Goal: Task Accomplishment & Management: Use online tool/utility

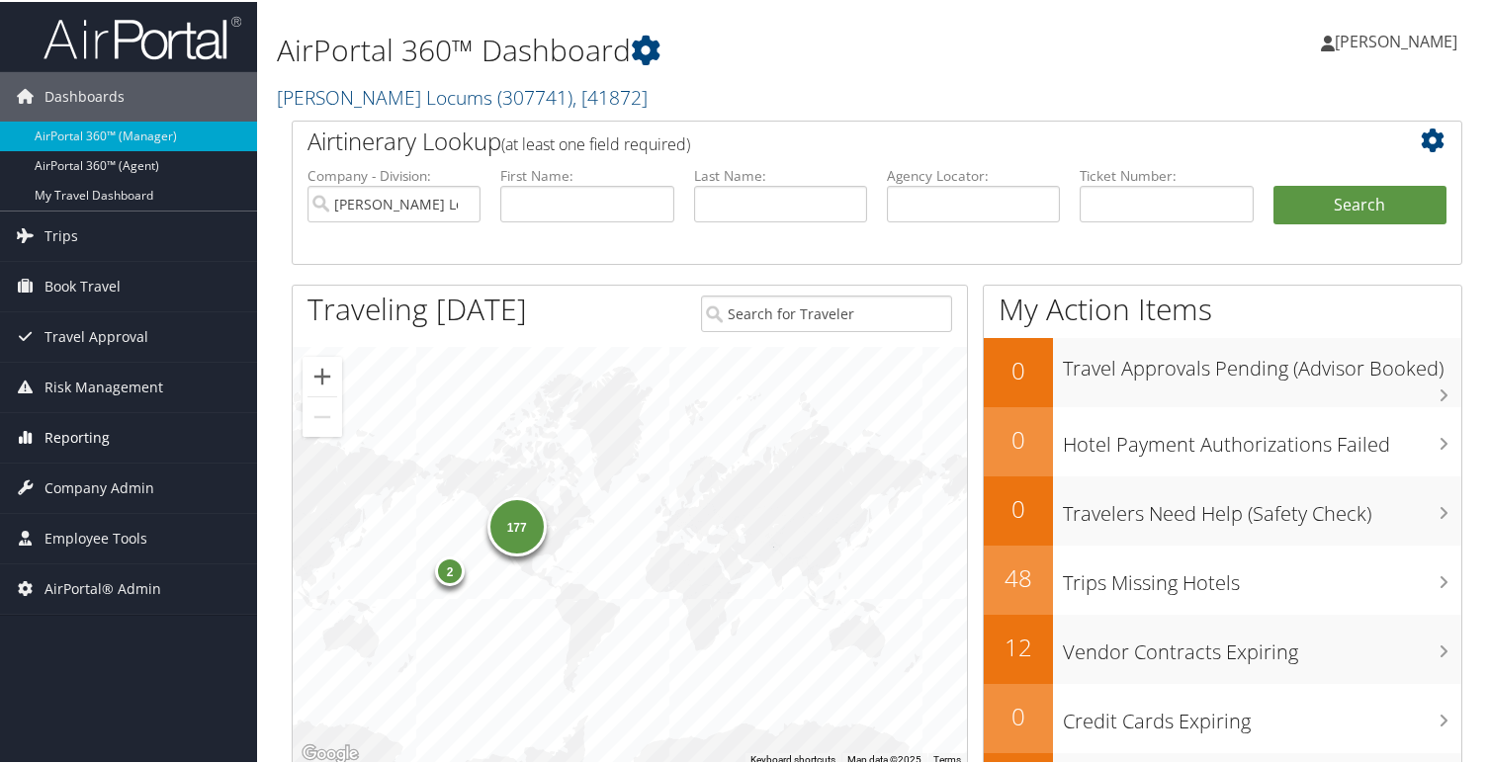
click at [80, 432] on span "Reporting" at bounding box center [76, 435] width 65 height 49
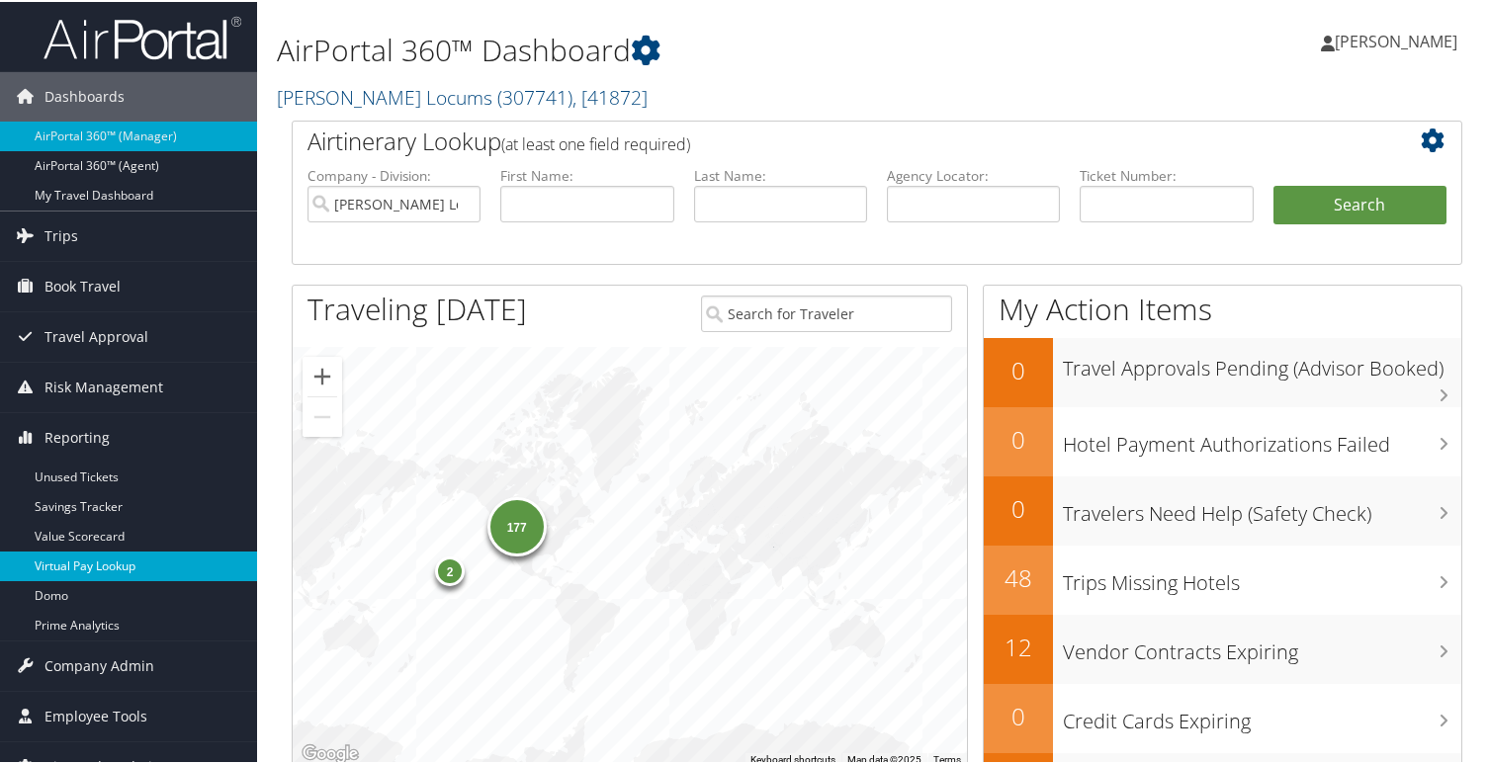
click at [67, 567] on link "Virtual Pay Lookup" at bounding box center [128, 565] width 257 height 30
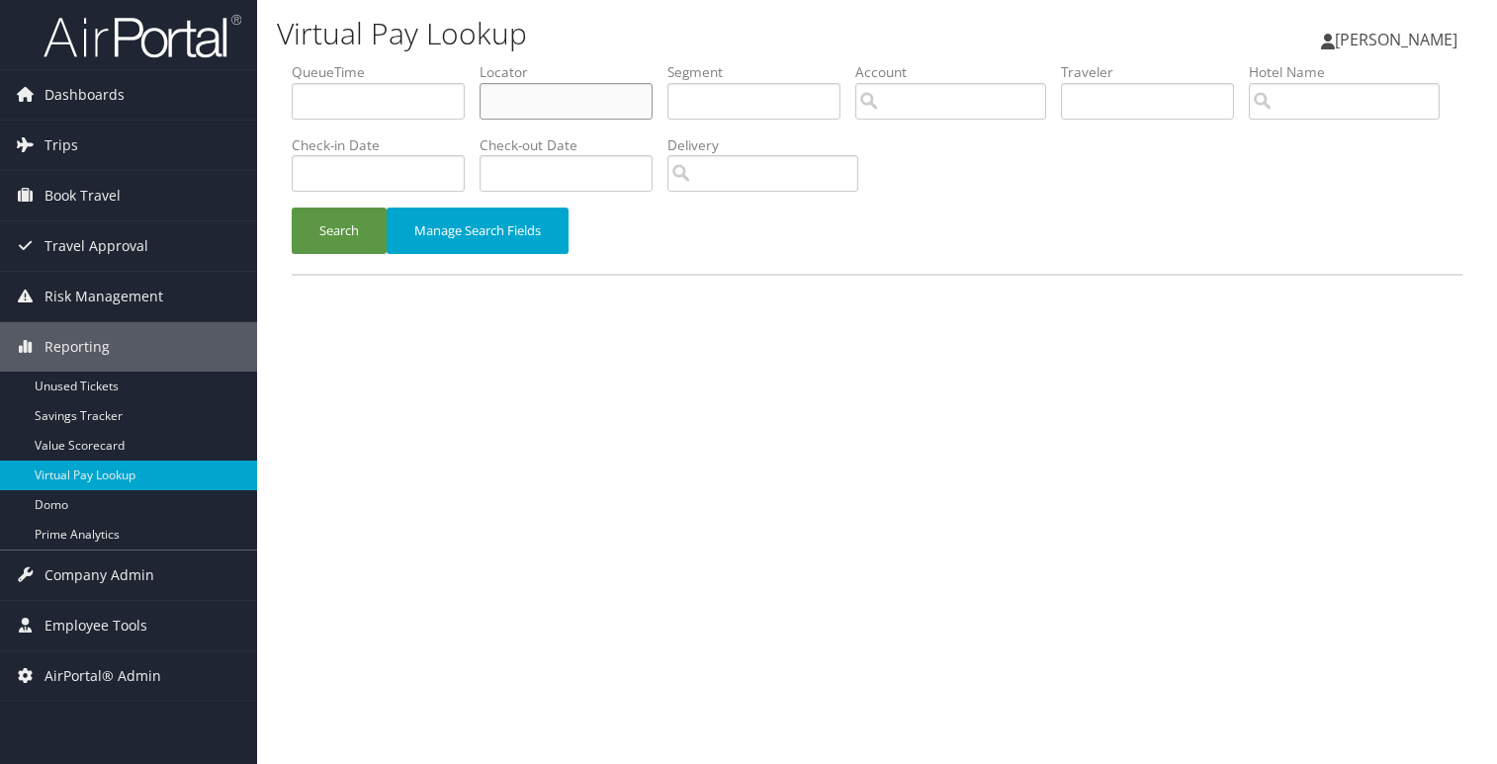
click at [536, 95] on input "text" at bounding box center [565, 101] width 173 height 37
type input "KJAJTO"
click at [324, 230] on button "Search" at bounding box center [339, 231] width 95 height 46
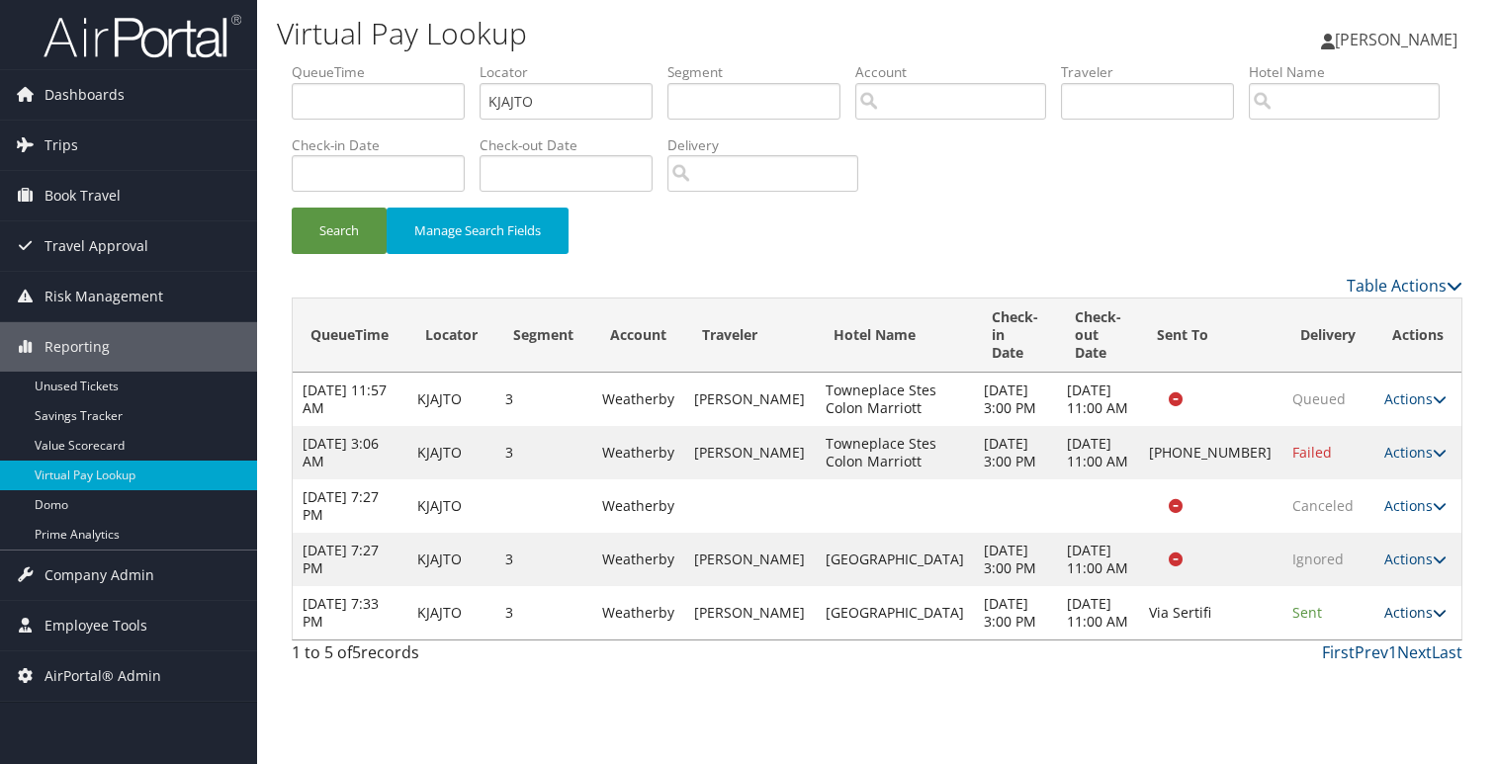
click at [1432, 620] on icon at bounding box center [1439, 613] width 14 height 14
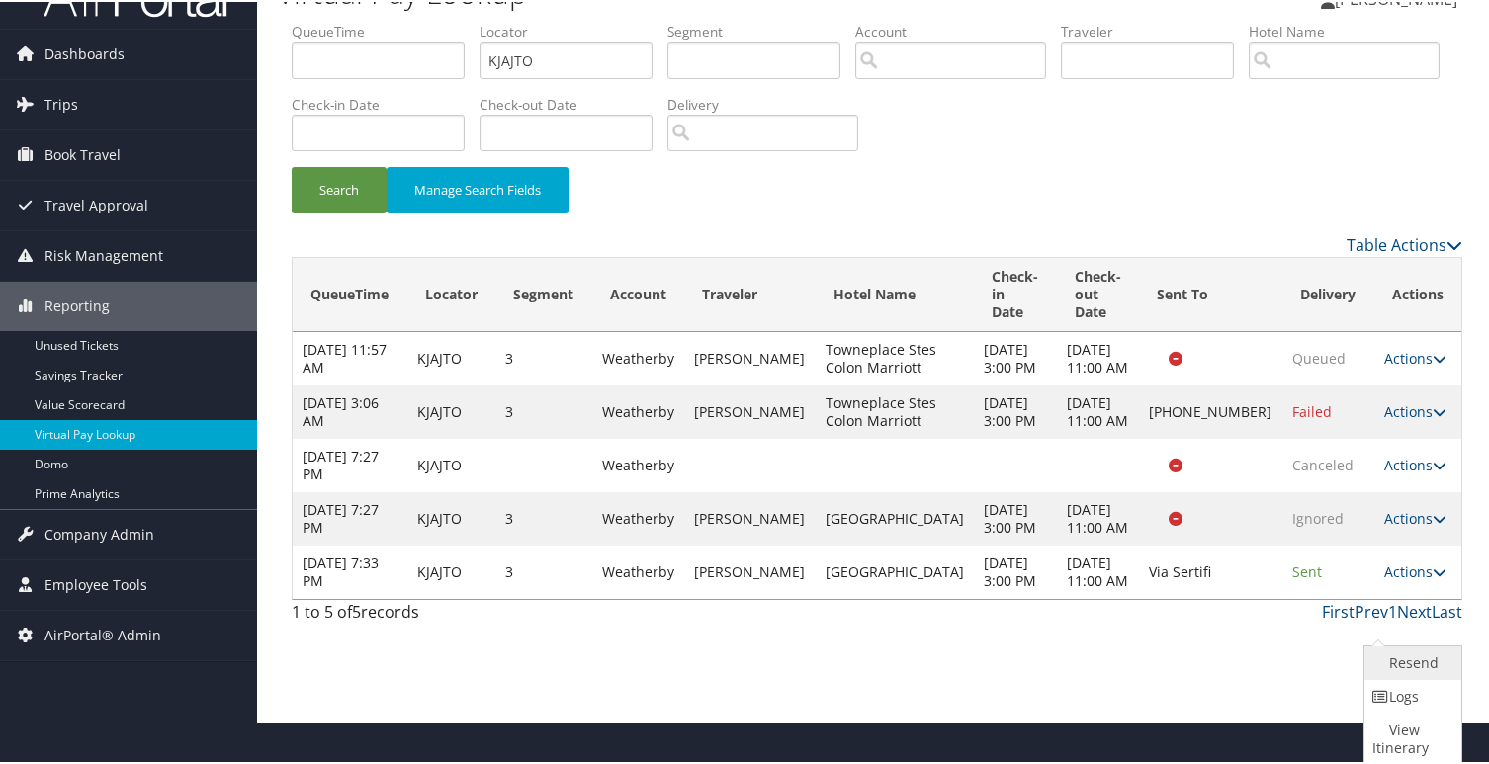
click at [1414, 660] on link "Resend" at bounding box center [1410, 662] width 92 height 34
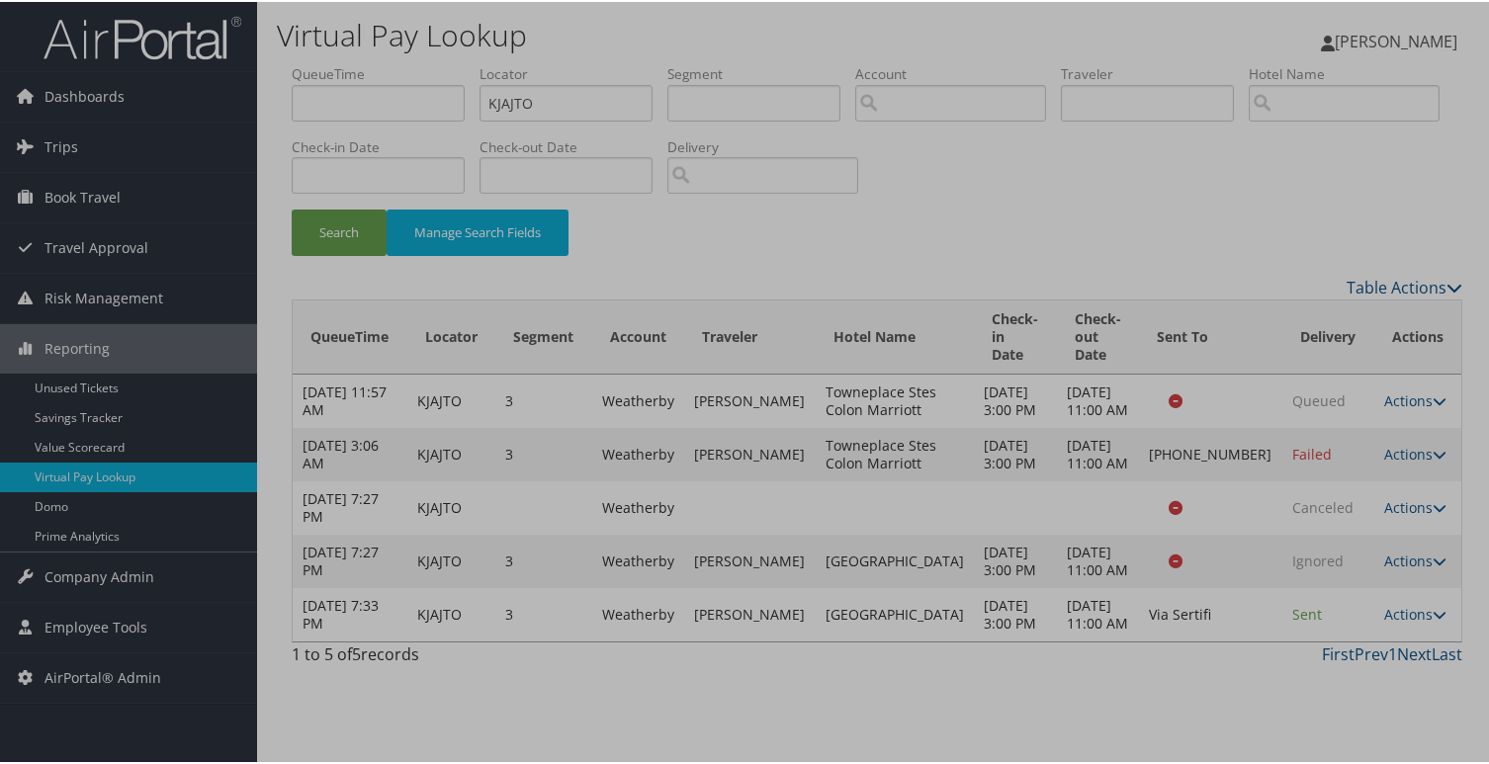
scroll to position [0, 0]
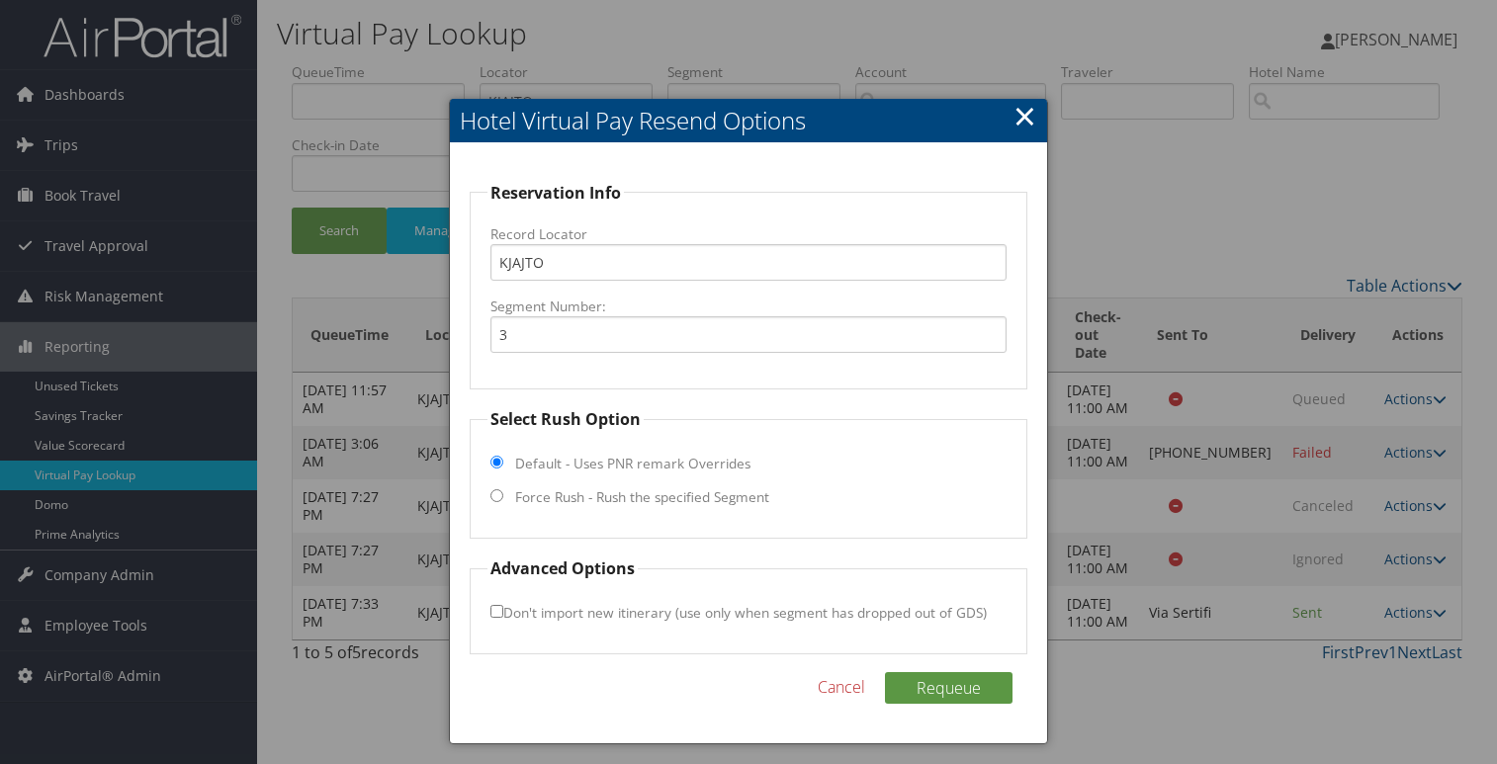
click at [497, 490] on input "Force Rush - Rush the specified Segment" at bounding box center [496, 495] width 13 height 13
radio input "true"
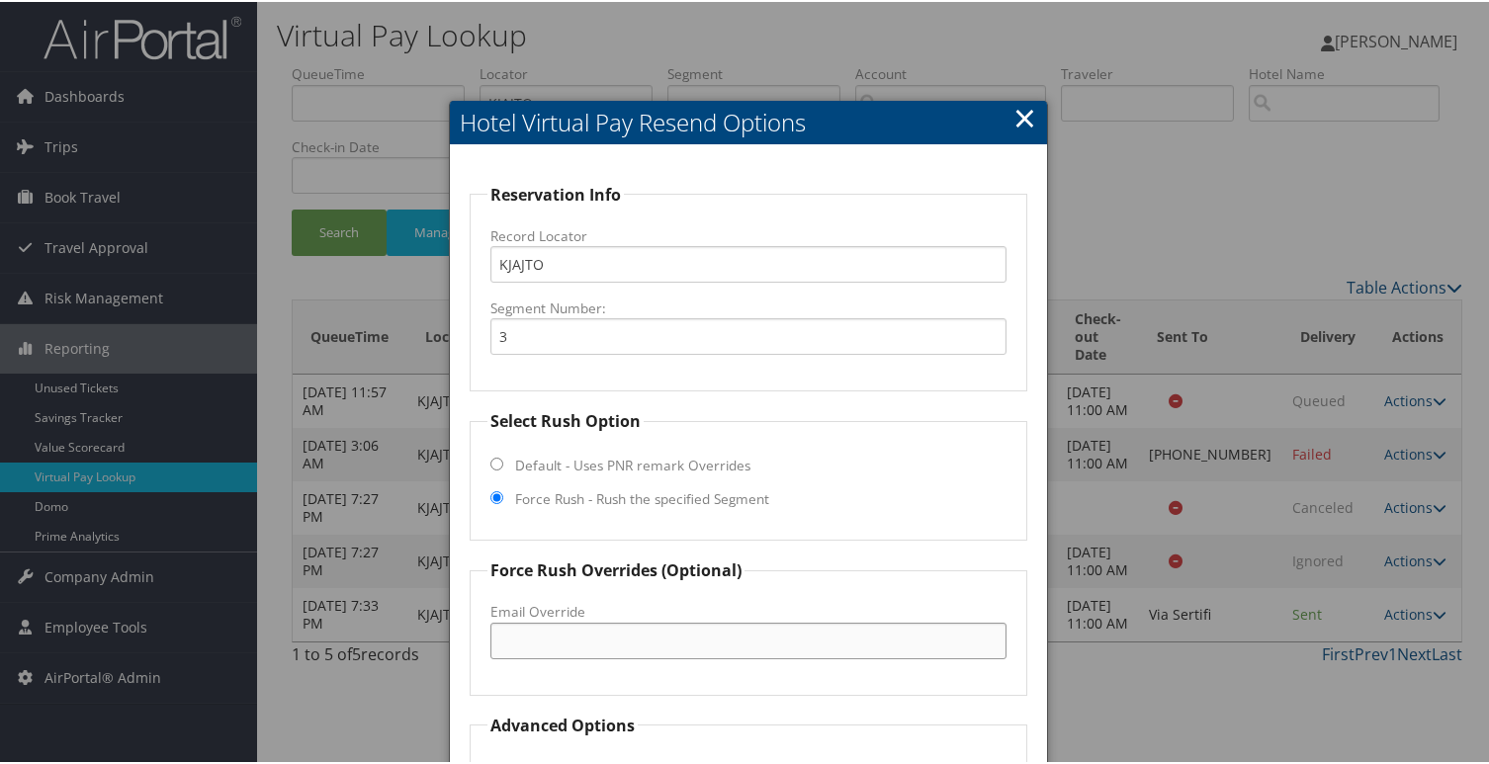
click at [535, 640] on input "Email Override" at bounding box center [748, 639] width 516 height 37
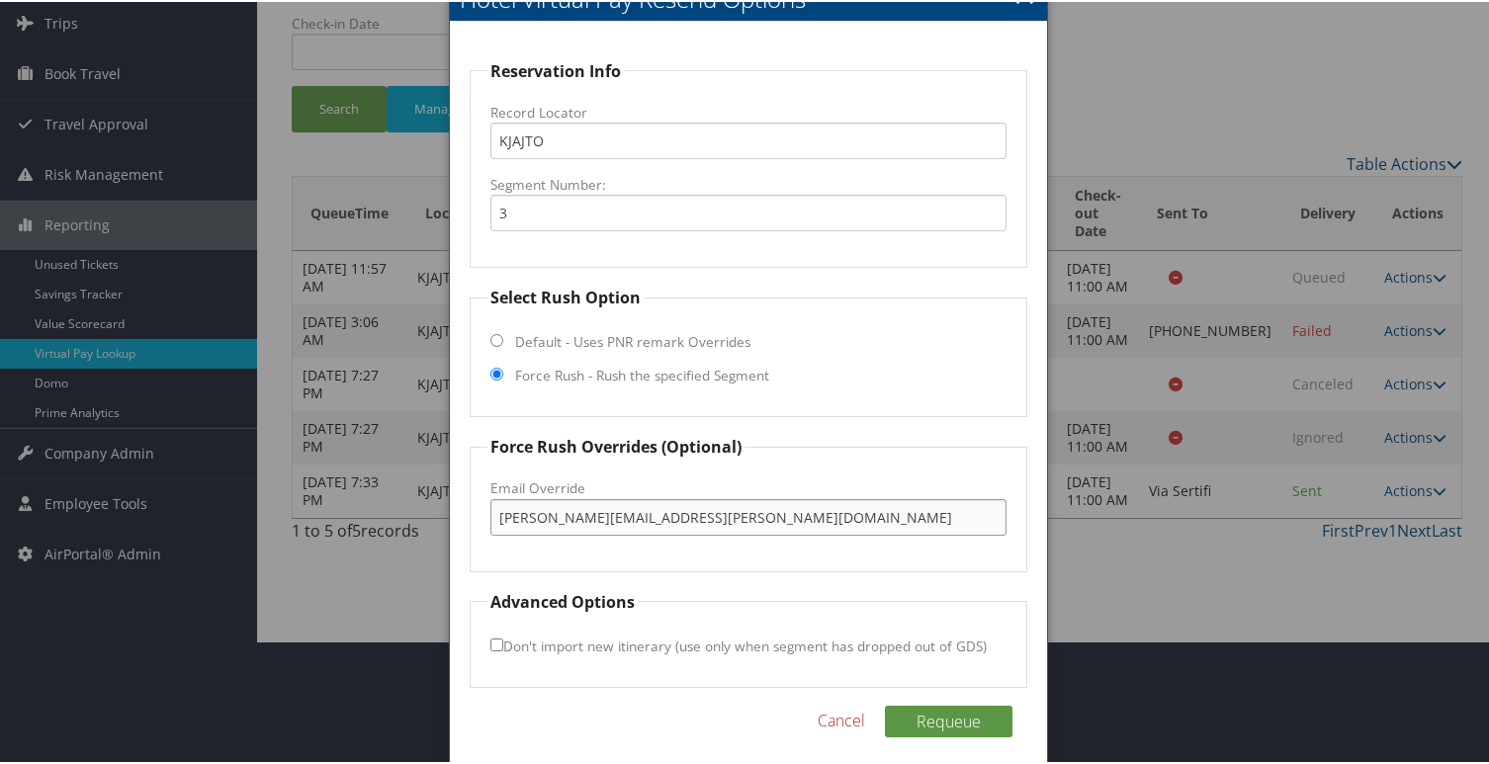
scroll to position [135, 0]
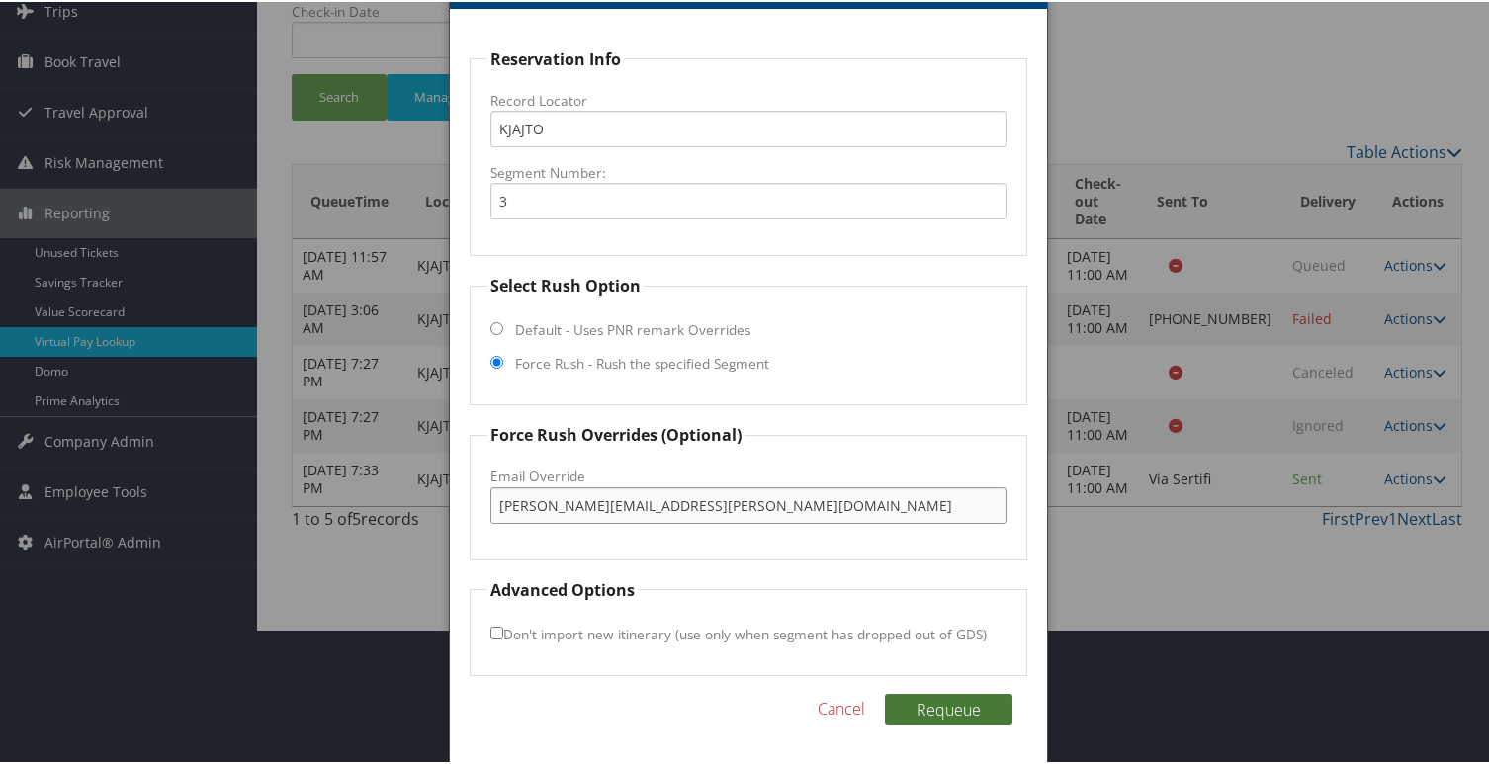
type input "[PERSON_NAME][EMAIL_ADDRESS][PERSON_NAME][DOMAIN_NAME]"
click at [944, 700] on button "Requeue" at bounding box center [949, 708] width 128 height 32
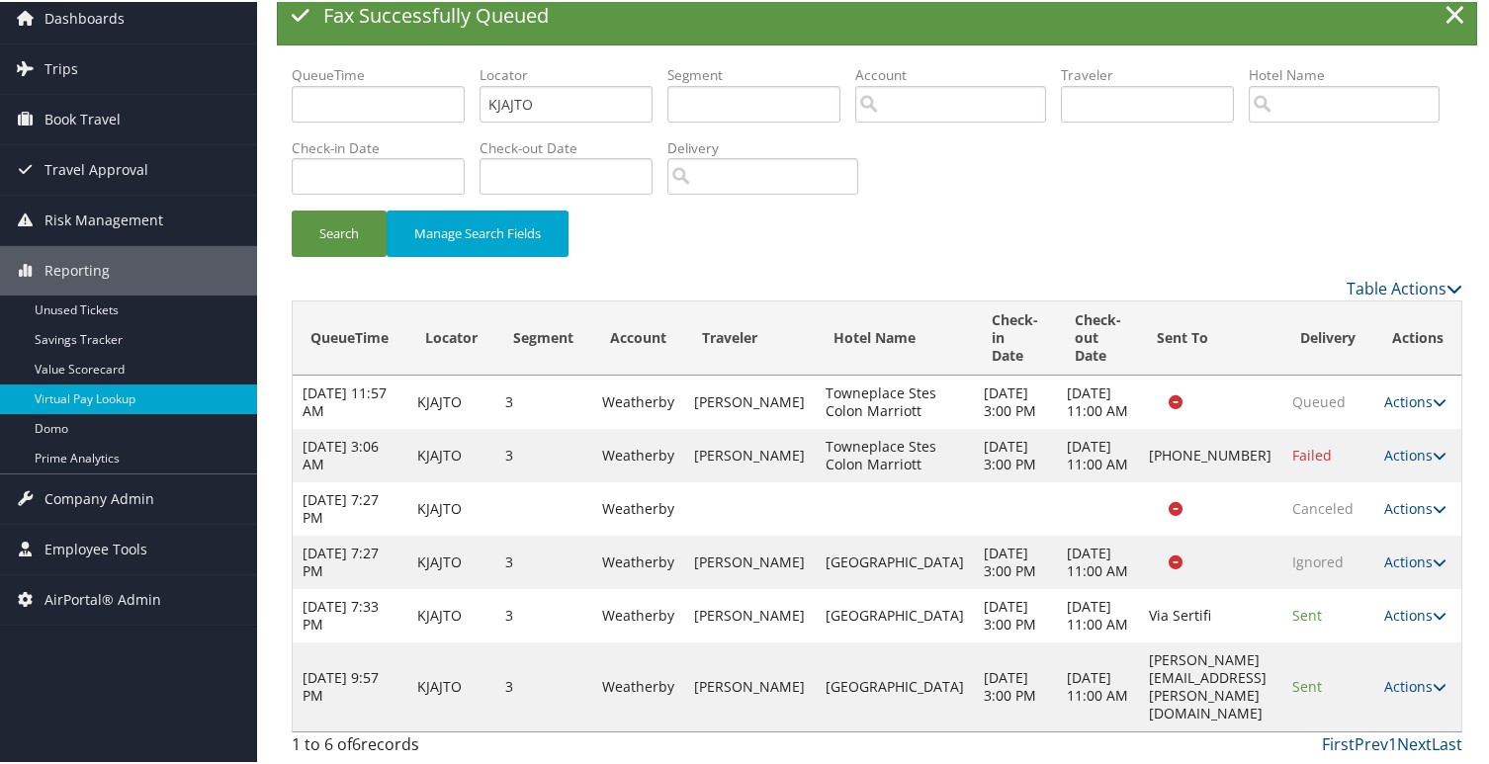
scroll to position [131, 0]
click at [338, 209] on button "Search" at bounding box center [339, 232] width 95 height 46
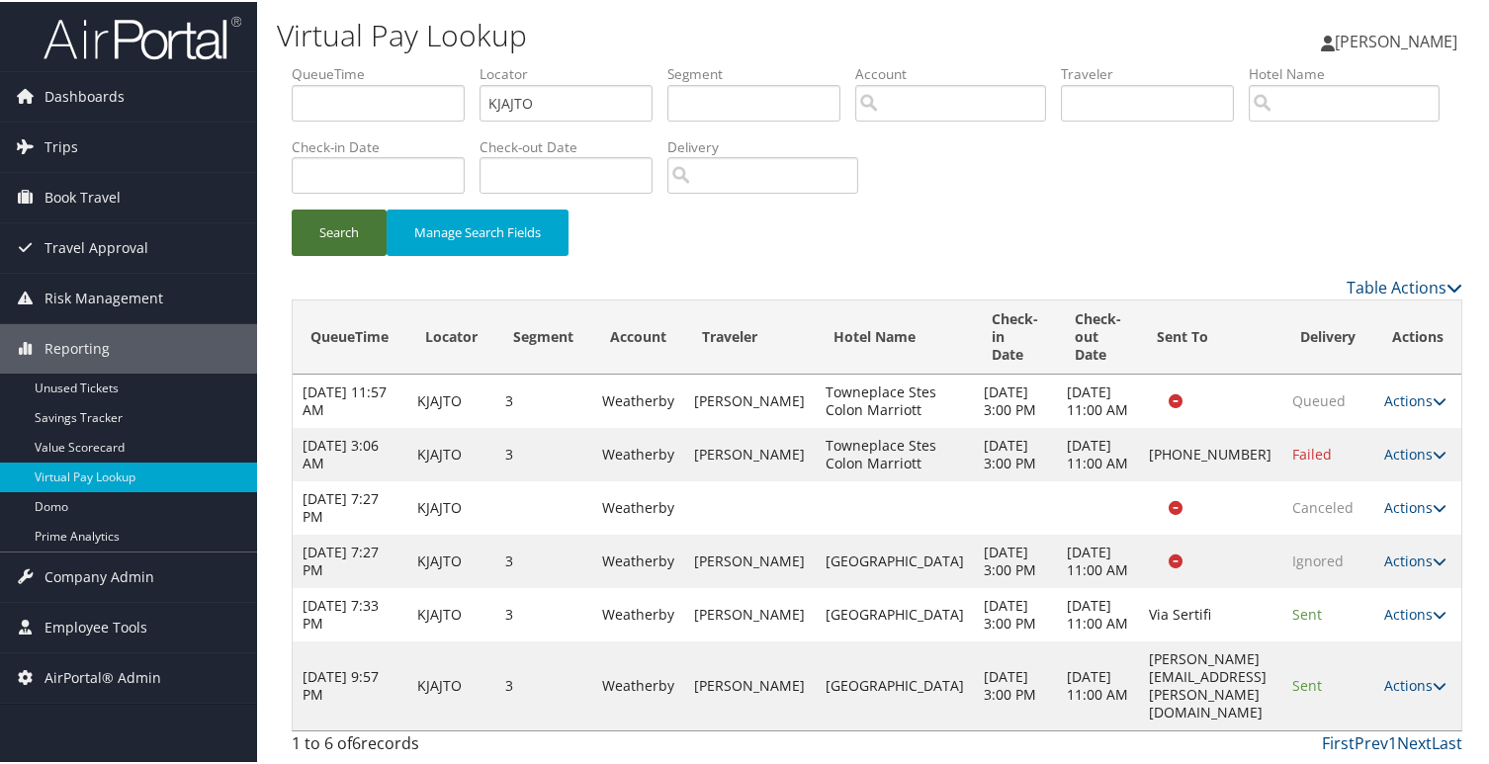
click at [329, 208] on button "Search" at bounding box center [339, 231] width 95 height 46
click at [1432, 691] on icon at bounding box center [1439, 684] width 14 height 14
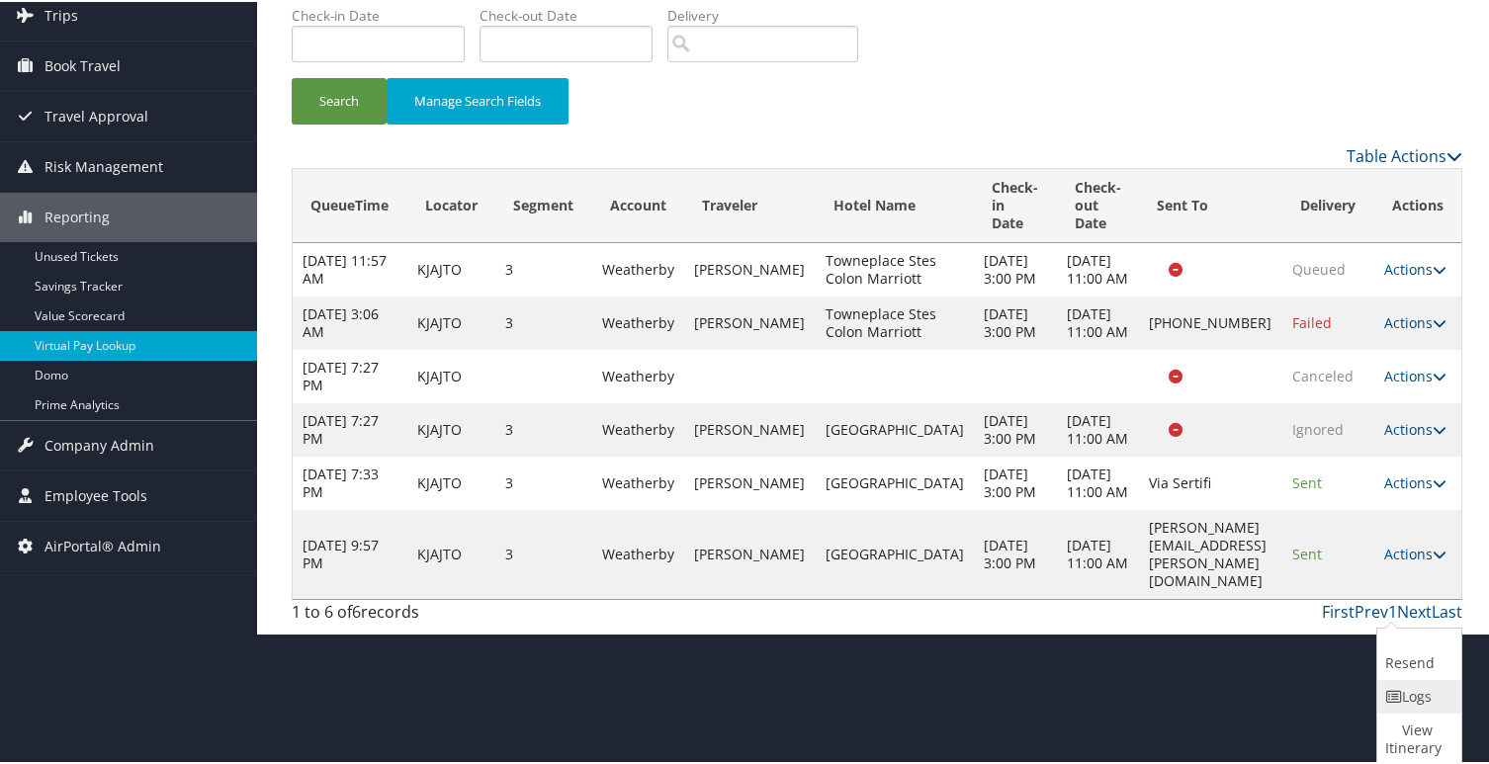
click at [1412, 690] on link "Logs" at bounding box center [1416, 695] width 79 height 34
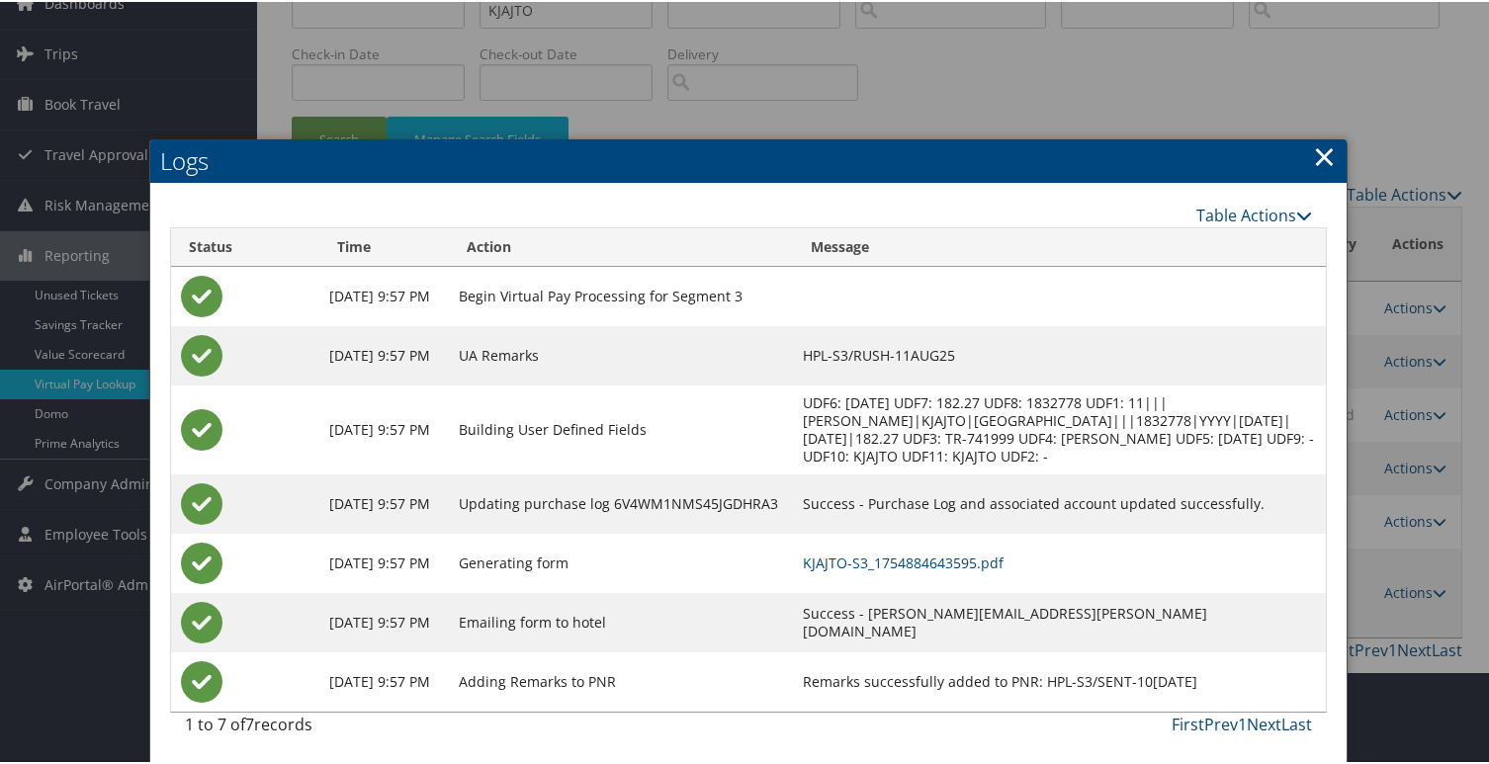
scroll to position [112, 0]
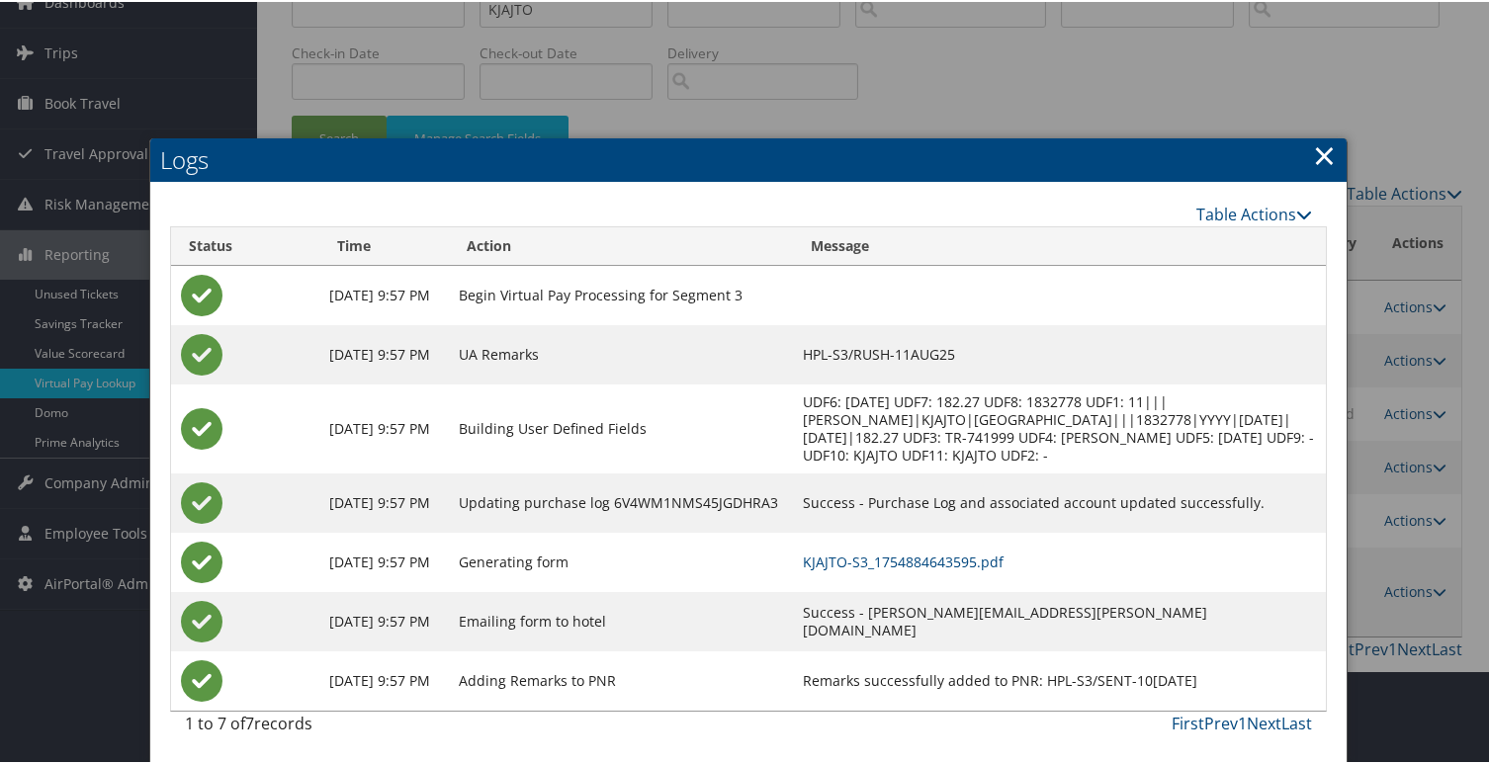
click at [1316, 136] on link "×" at bounding box center [1324, 153] width 23 height 40
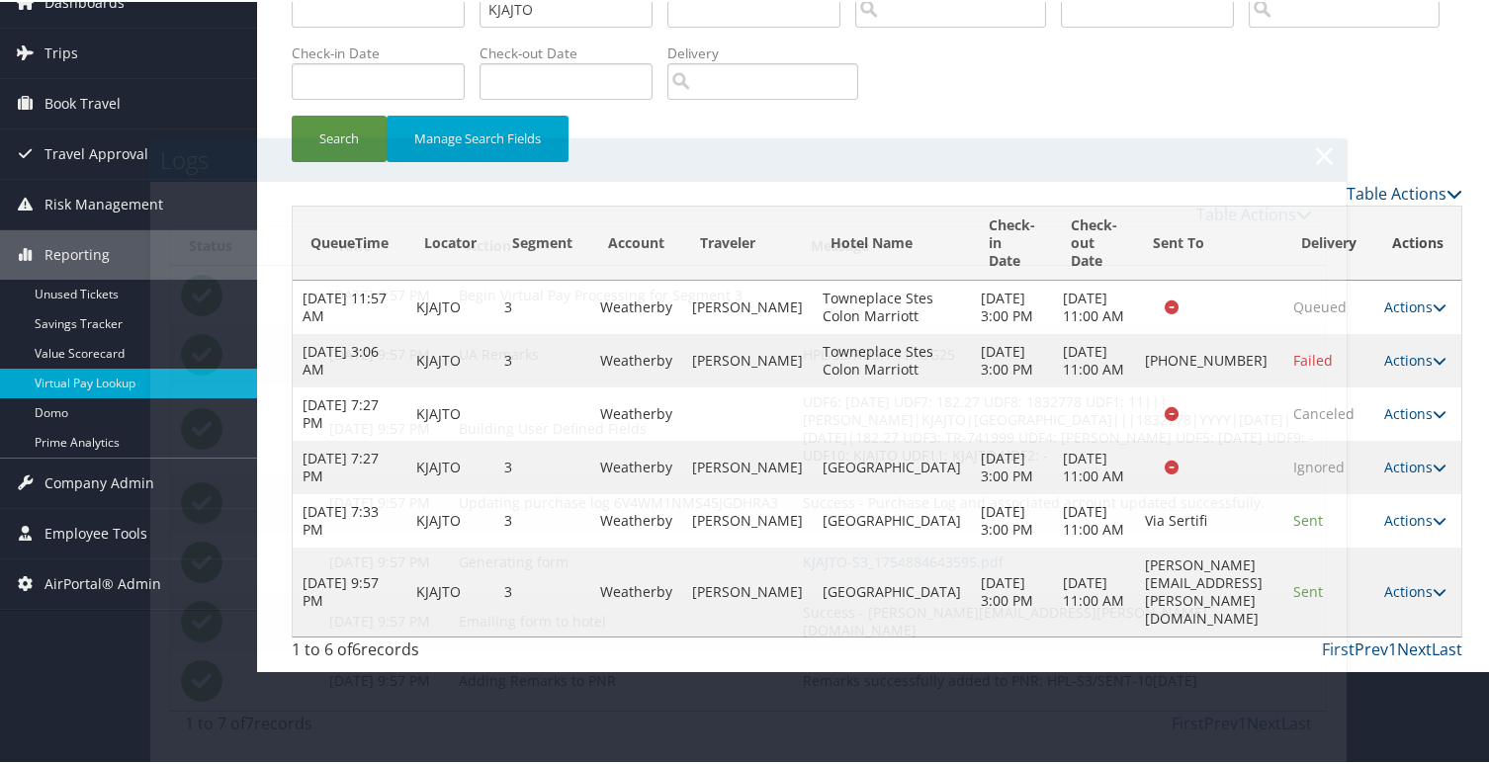
scroll to position [52, 0]
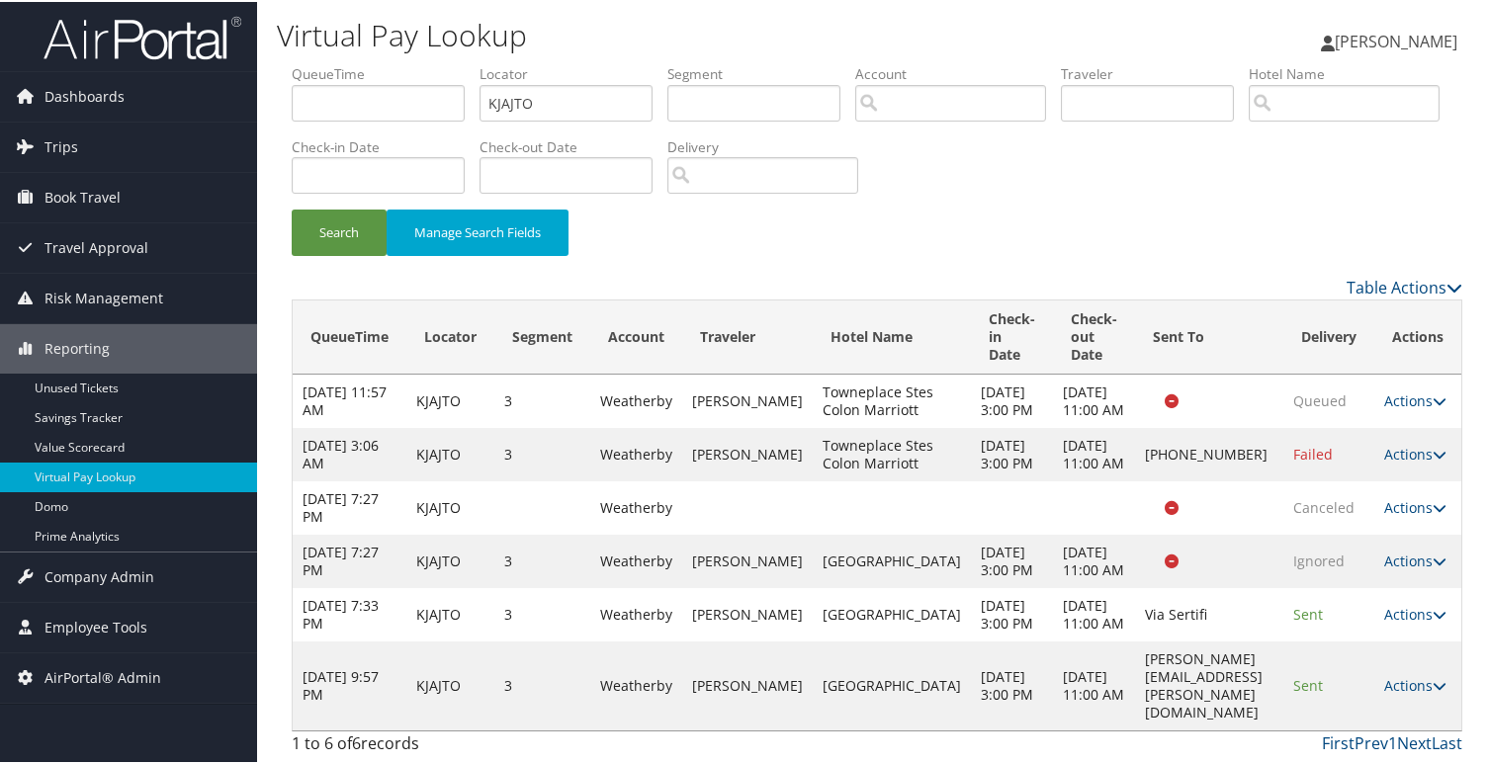
click at [157, 714] on div "Dashboards AirPortal 360™ (Manager) AirPortal 360™ (Agent) My Travel Dashboard …" at bounding box center [748, 382] width 1497 height 764
click at [227, 699] on div "Dashboards AirPortal 360™ (Manager) AirPortal 360™ (Agent) My Travel Dashboard …" at bounding box center [748, 382] width 1497 height 764
